Goal: Information Seeking & Learning: Compare options

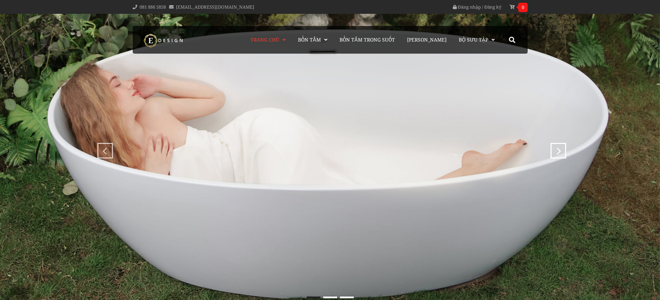
click at [518, 34] on div at bounding box center [512, 40] width 21 height 28
click at [489, 62] on input "search" at bounding box center [452, 61] width 104 height 14
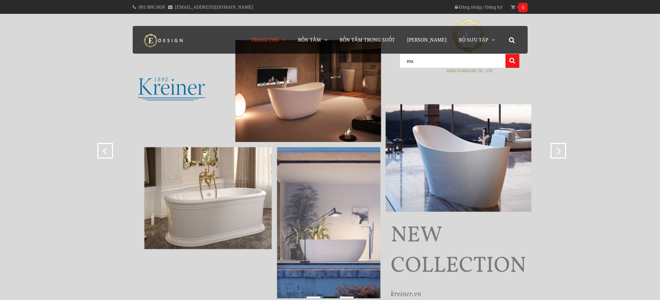
type input "ma"
click at [506, 54] on button at bounding box center [513, 61] width 14 height 14
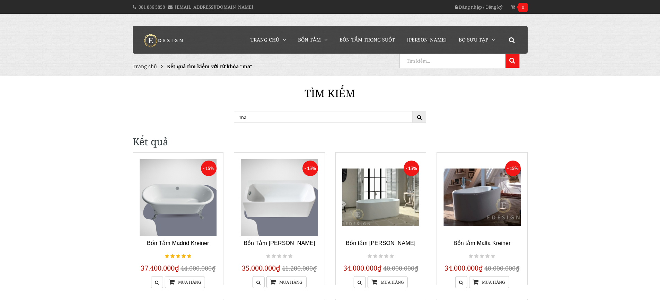
click at [511, 38] on icon at bounding box center [512, 40] width 6 height 6
click at [478, 69] on div at bounding box center [460, 62] width 120 height 16
click at [474, 62] on input "search" at bounding box center [452, 61] width 104 height 14
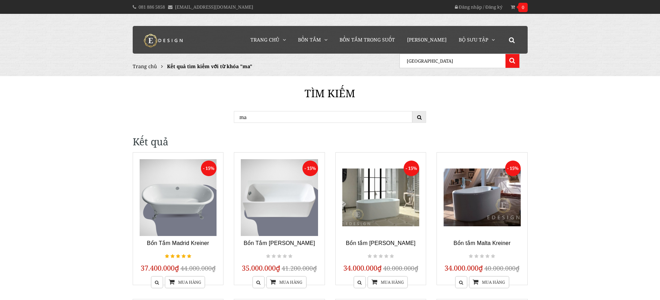
type input "bronx"
click at [506, 54] on button at bounding box center [513, 61] width 14 height 14
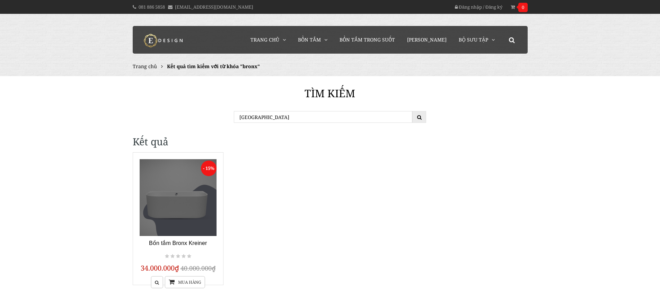
click at [164, 204] on link at bounding box center [178, 197] width 77 height 77
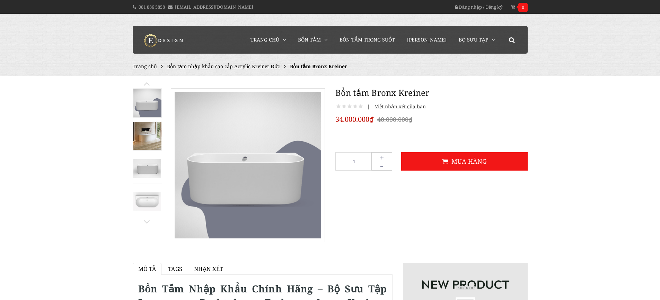
click at [146, 226] on link at bounding box center [146, 223] width 7 height 5
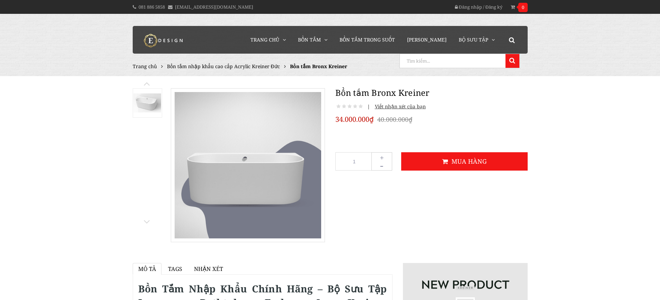
click at [514, 42] on icon at bounding box center [512, 40] width 6 height 6
click at [477, 66] on input "search" at bounding box center [452, 61] width 104 height 14
type input "mag"
click at [506, 60] on button at bounding box center [513, 61] width 14 height 14
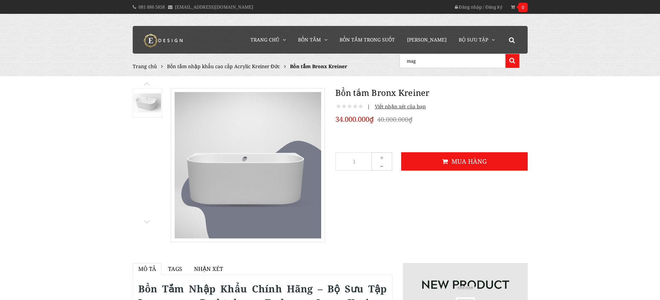
click at [506, 60] on button at bounding box center [513, 61] width 14 height 14
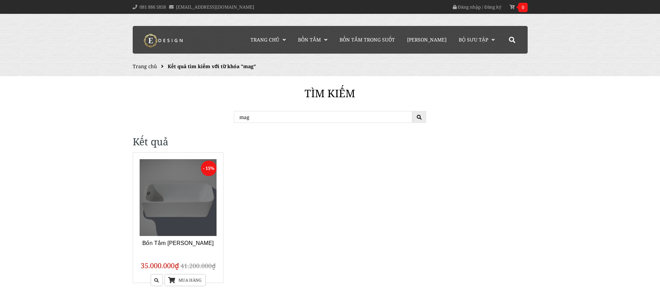
click at [172, 207] on link at bounding box center [178, 197] width 77 height 77
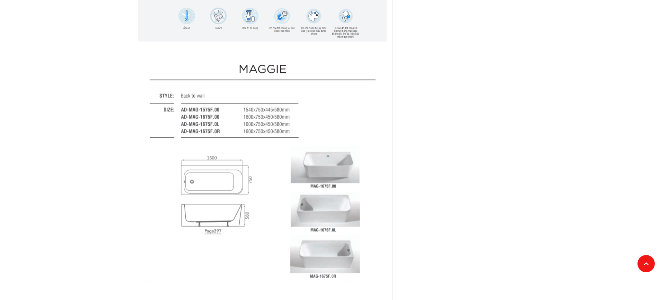
scroll to position [832, 0]
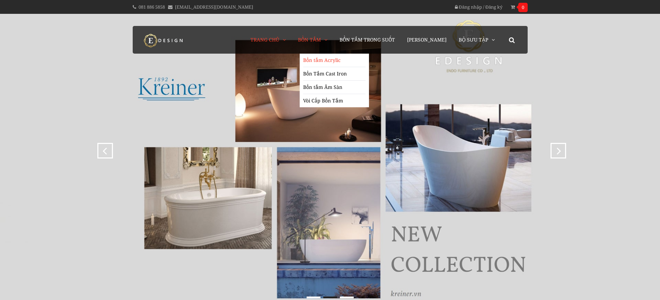
click at [341, 64] on link "Bồn tắm Acrylic" at bounding box center [334, 61] width 62 height 14
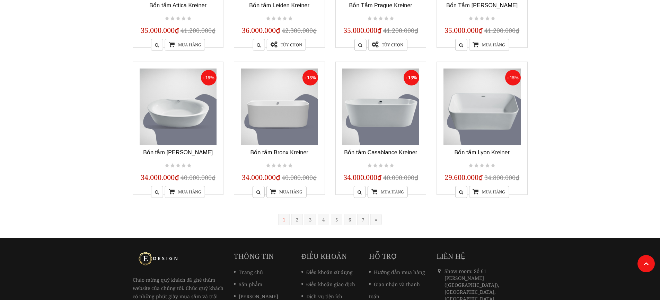
scroll to position [554, 0]
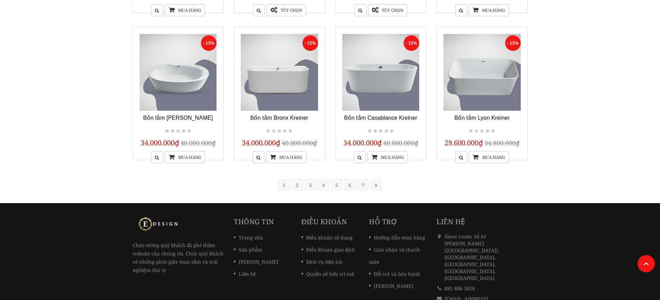
click at [299, 186] on link "2" at bounding box center [296, 184] width 11 height 11
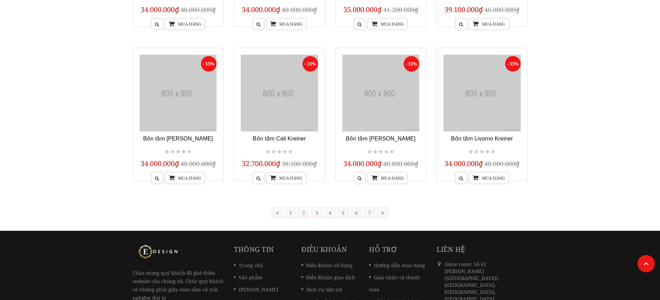
scroll to position [140, 0]
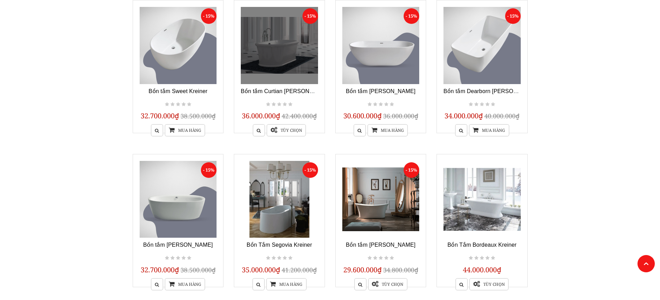
click at [278, 40] on link at bounding box center [279, 45] width 77 height 77
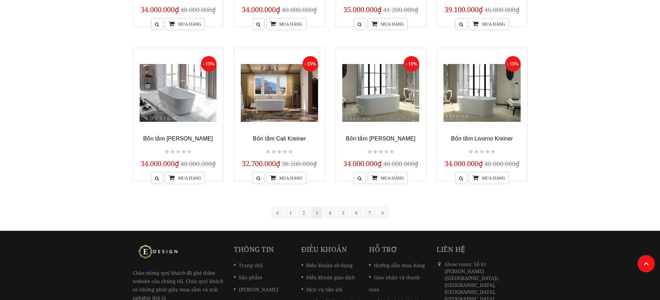
click at [315, 214] on link "3" at bounding box center [316, 212] width 11 height 11
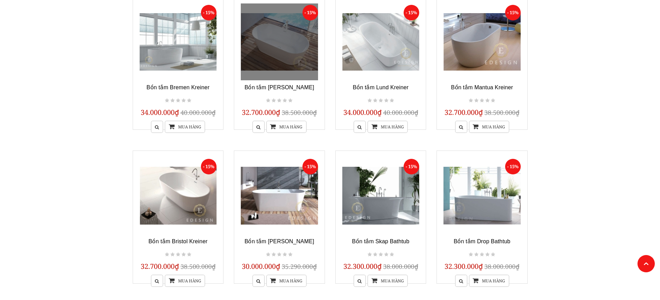
scroll to position [486, 0]
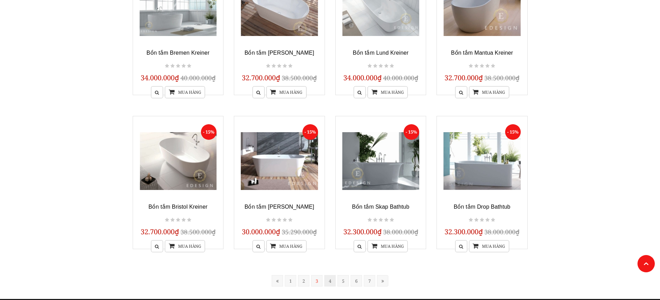
click at [326, 279] on link "4" at bounding box center [329, 280] width 11 height 11
click at [330, 150] on div at bounding box center [330, 150] width 0 height 0
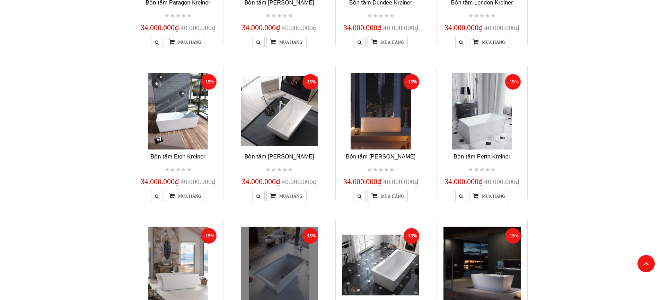
scroll to position [521, 0]
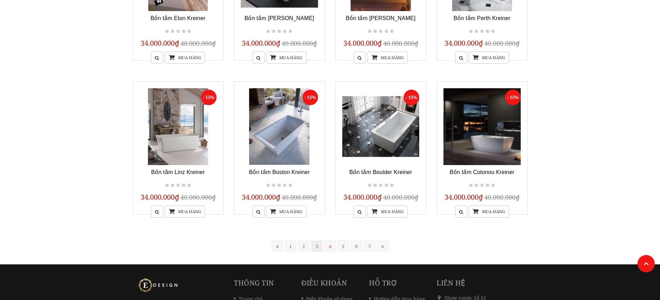
click at [318, 245] on link "3" at bounding box center [316, 246] width 11 height 11
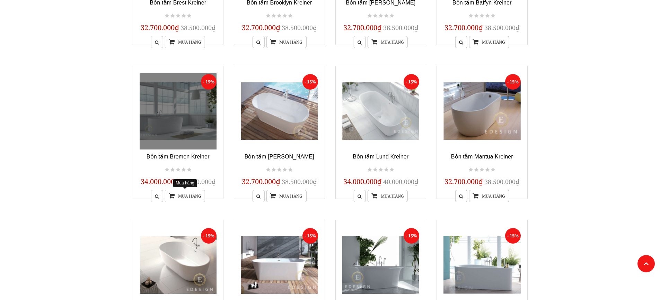
scroll to position [486, 0]
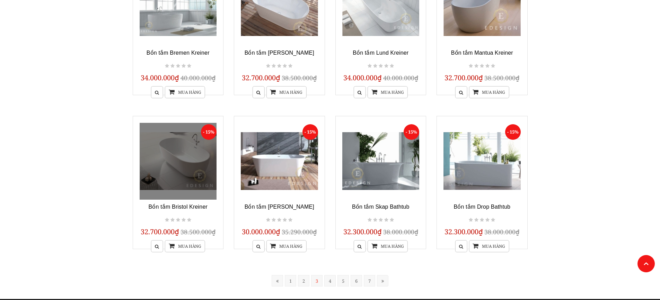
click at [197, 162] on link at bounding box center [178, 161] width 77 height 77
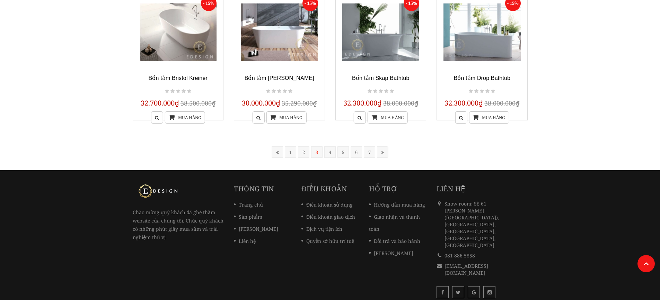
scroll to position [442, 0]
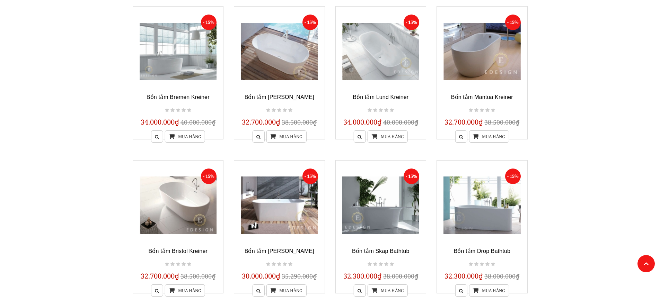
click at [98, 160] on body "081 886 5858 cskh@endojsc.vn Đăng nhập / Đăng ký 0 Không có sản phẩm nào. Trang…" at bounding box center [330, 33] width 660 height 950
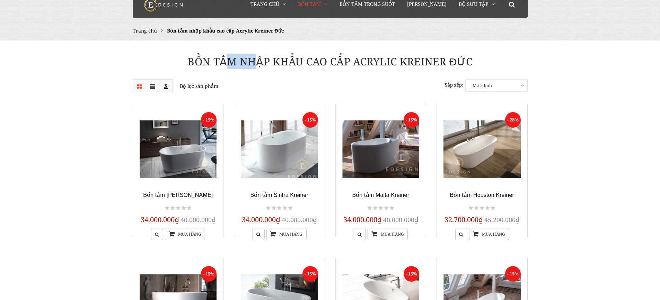
scroll to position [561, 0]
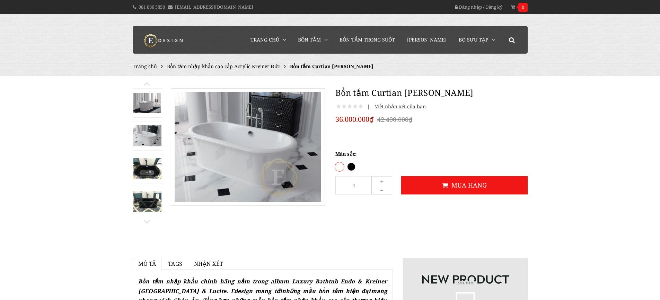
drag, startPoint x: 199, startPoint y: 3, endPoint x: 54, endPoint y: 75, distance: 160.8
click at [54, 75] on div "Trang chủ Bồn tắm nhập khẩu cao cấp Acrylic Kreiner Đức Bồn tắm Curtian [PERSON…" at bounding box center [330, 45] width 660 height 62
